Goal: Task Accomplishment & Management: Use online tool/utility

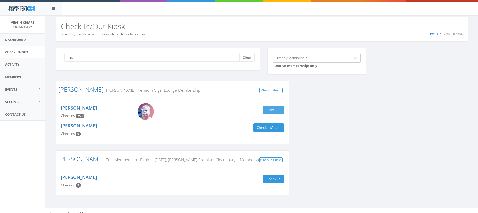
type input "mic"
click at [275, 110] on button "Check in" at bounding box center [273, 110] width 21 height 9
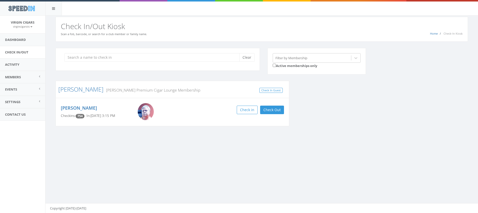
scroll to position [0, 0]
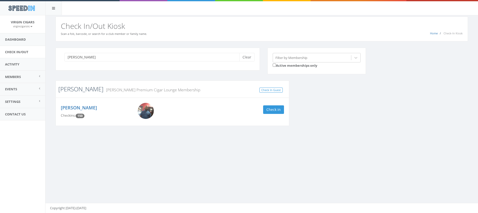
type input "tim"
click at [74, 91] on link "Williams" at bounding box center [80, 89] width 45 height 8
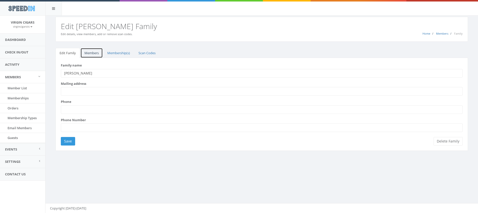
click at [88, 54] on link "Members" at bounding box center [91, 53] width 22 height 10
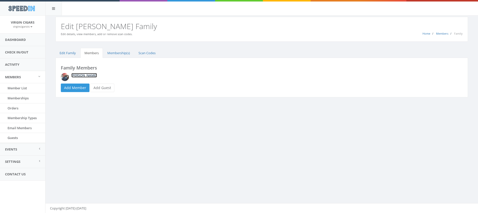
click at [76, 77] on link "Timothy Williams" at bounding box center [84, 75] width 26 height 5
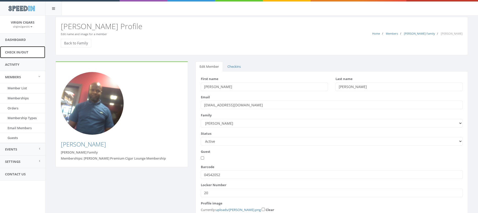
click at [18, 54] on link "Check In/Out" at bounding box center [22, 52] width 45 height 12
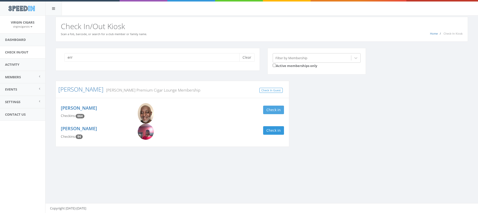
type input "err"
click at [269, 109] on button "Check in" at bounding box center [273, 110] width 21 height 9
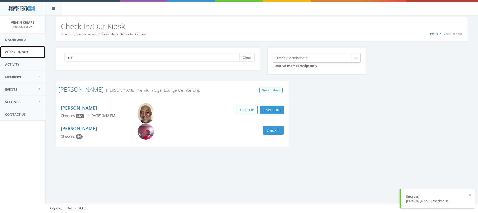
click at [26, 52] on link "Check In/Out" at bounding box center [22, 52] width 45 height 12
